Goal: Transaction & Acquisition: Purchase product/service

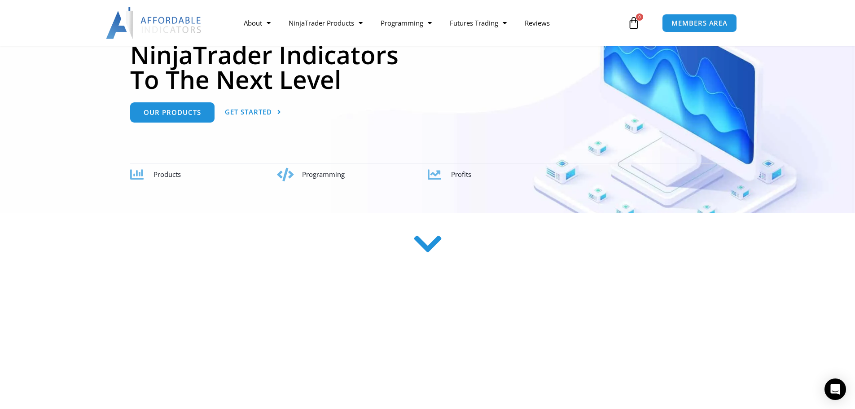
scroll to position [135, 0]
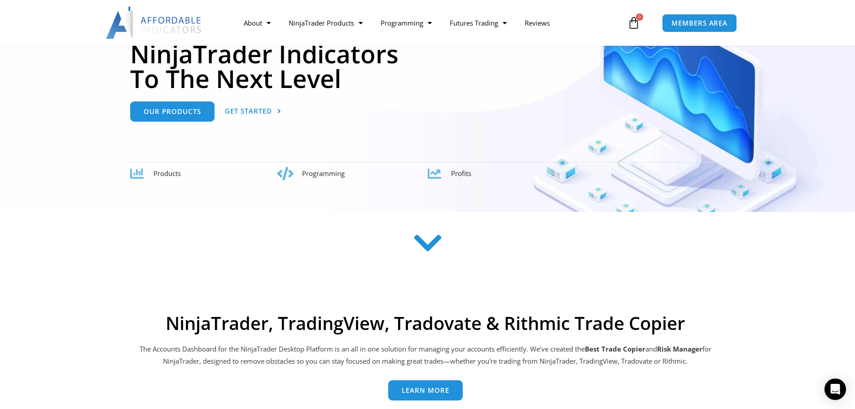
click at [426, 256] on icon at bounding box center [428, 243] width 32 height 32
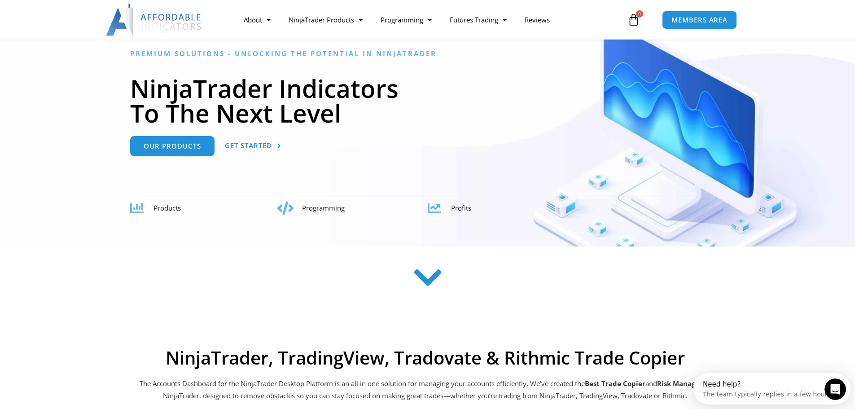
scroll to position [92, 0]
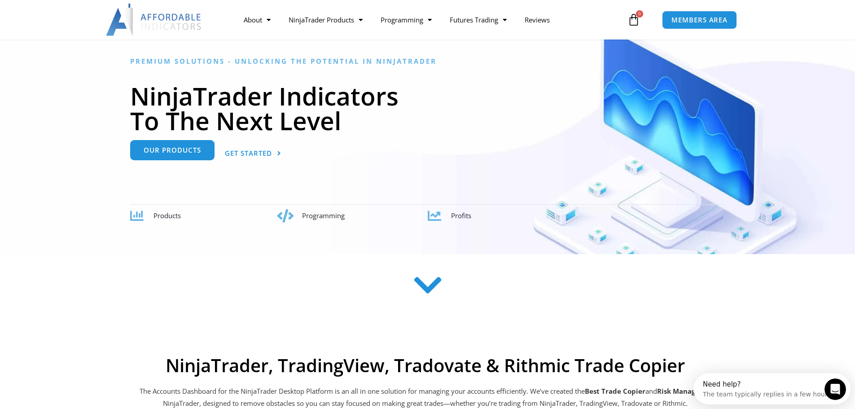
click at [165, 160] on link "Our Products" at bounding box center [172, 150] width 84 height 20
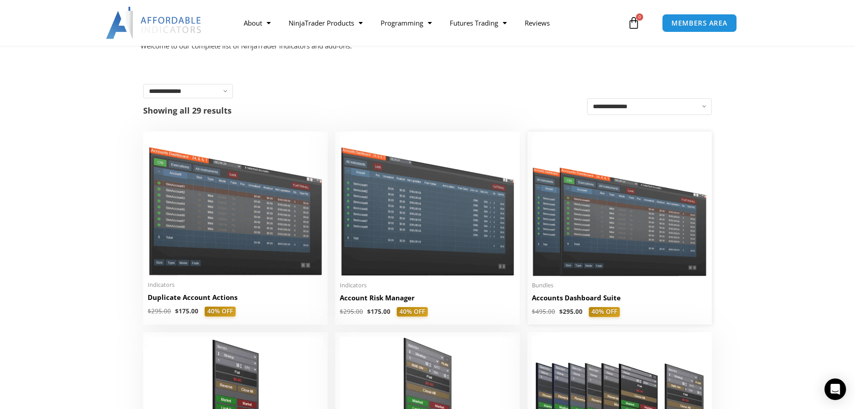
scroll to position [135, 0]
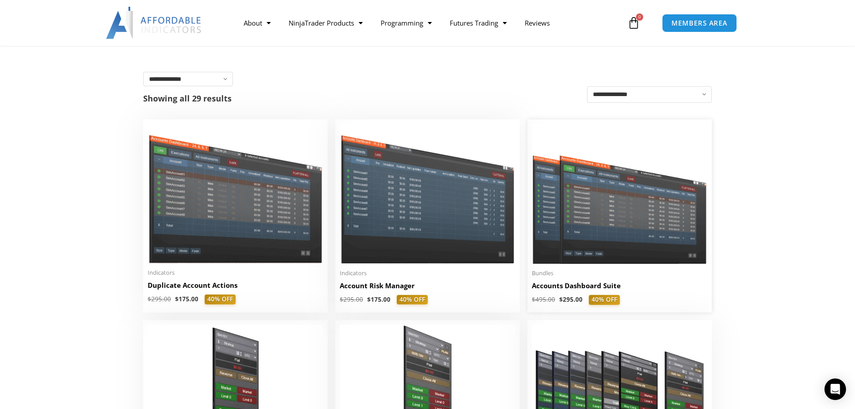
click at [612, 202] on img at bounding box center [620, 194] width 176 height 140
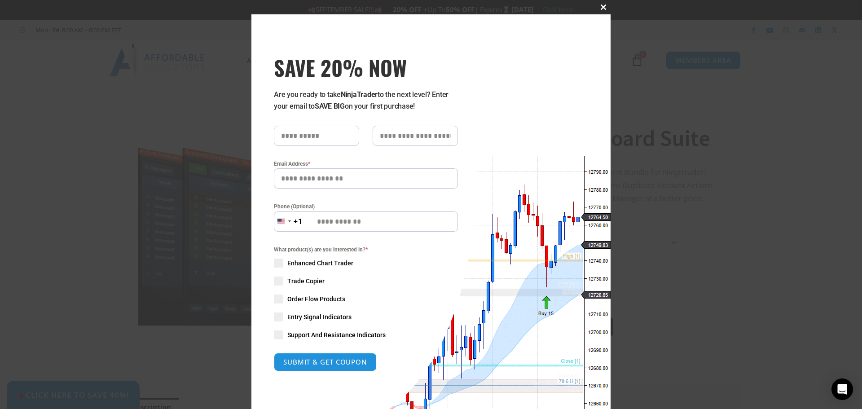
click at [604, 6] on span at bounding box center [603, 6] width 14 height 5
